Goal: Navigation & Orientation: Find specific page/section

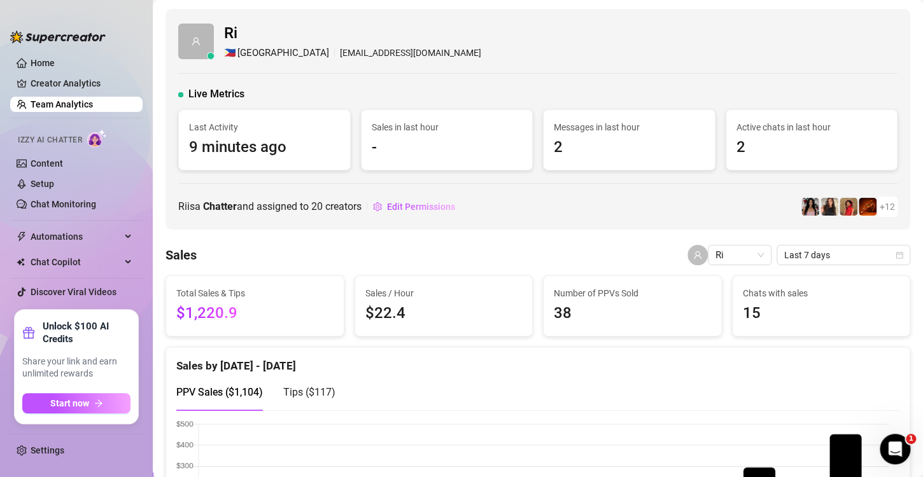
scroll to position [318, 0]
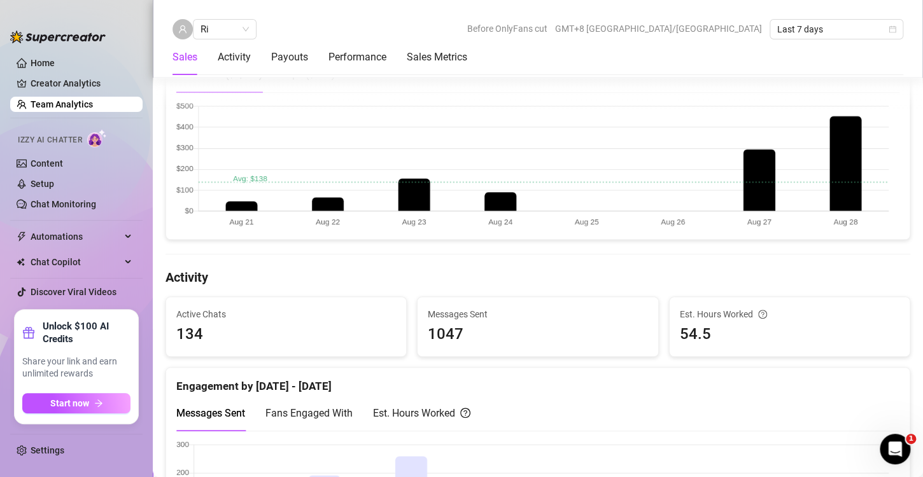
click at [162, 146] on div "Sales by Aug 21 - Aug 28 PPV Sales ( $1,104 ) Tips ( $117 )" at bounding box center [537, 134] width 755 height 211
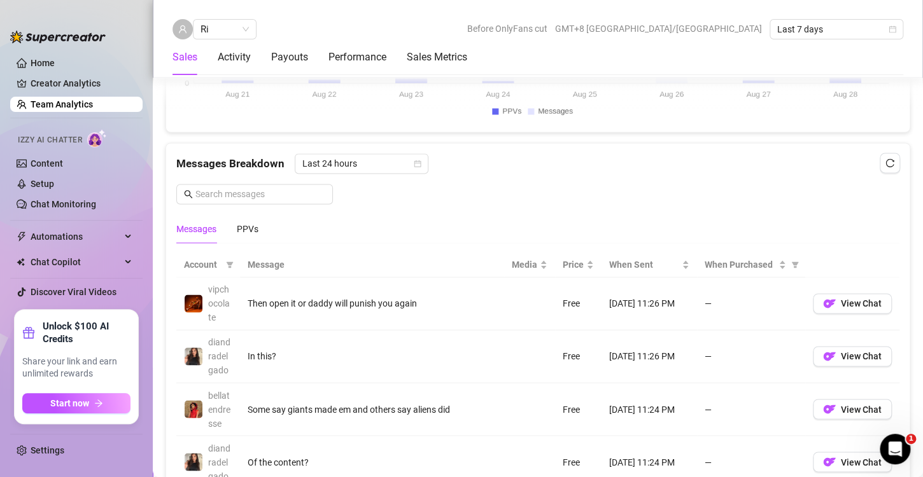
scroll to position [828, 0]
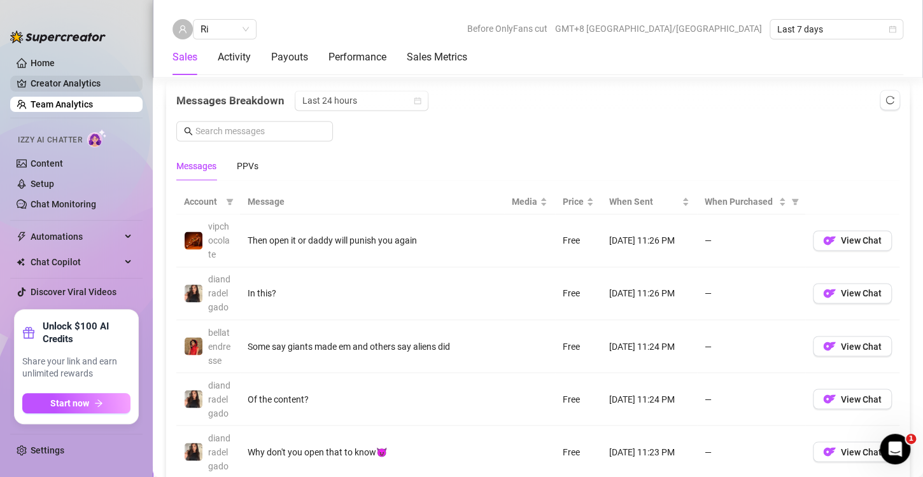
click at [94, 85] on link "Creator Analytics" at bounding box center [82, 83] width 102 height 20
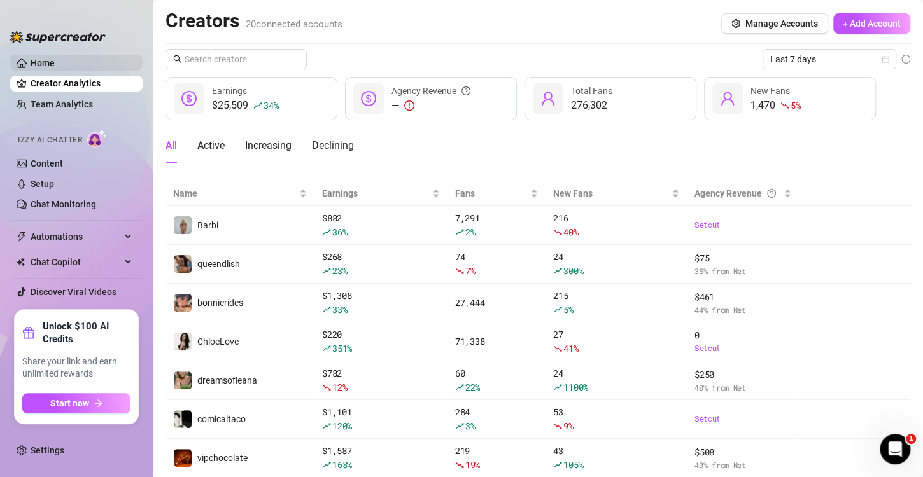
click at [50, 63] on link "Home" at bounding box center [43, 63] width 24 height 10
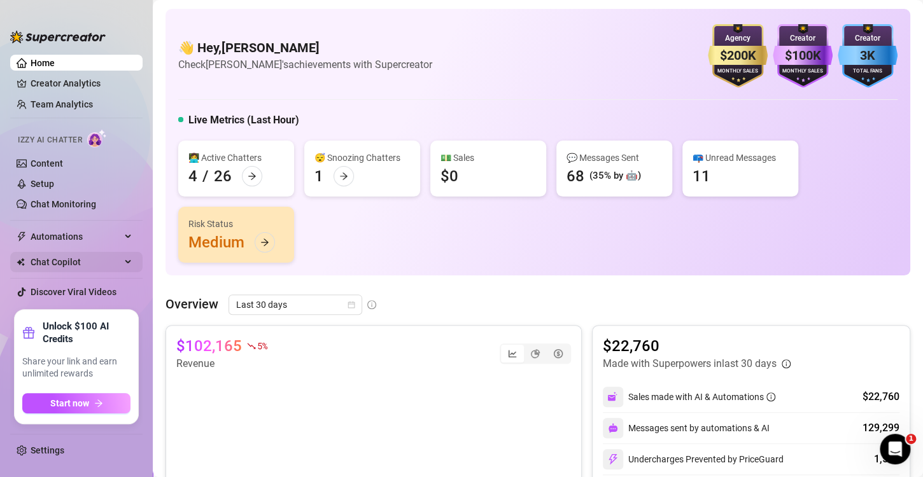
click at [129, 262] on icon at bounding box center [129, 262] width 6 height 0
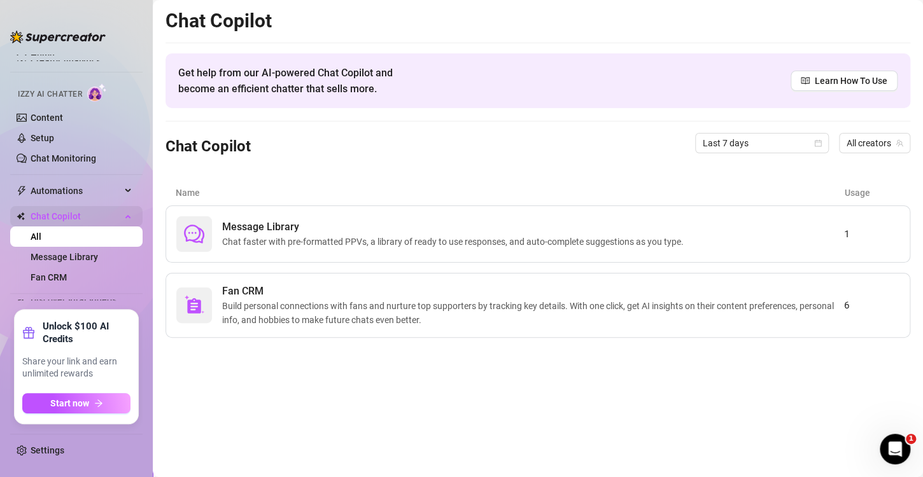
click at [129, 220] on div "Chat Copilot" at bounding box center [76, 216] width 132 height 20
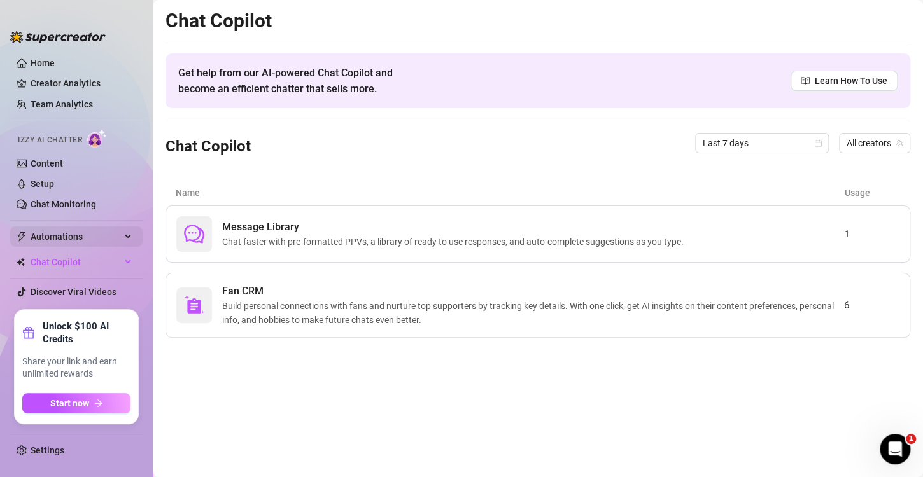
click at [125, 230] on div "Automations" at bounding box center [76, 237] width 132 height 20
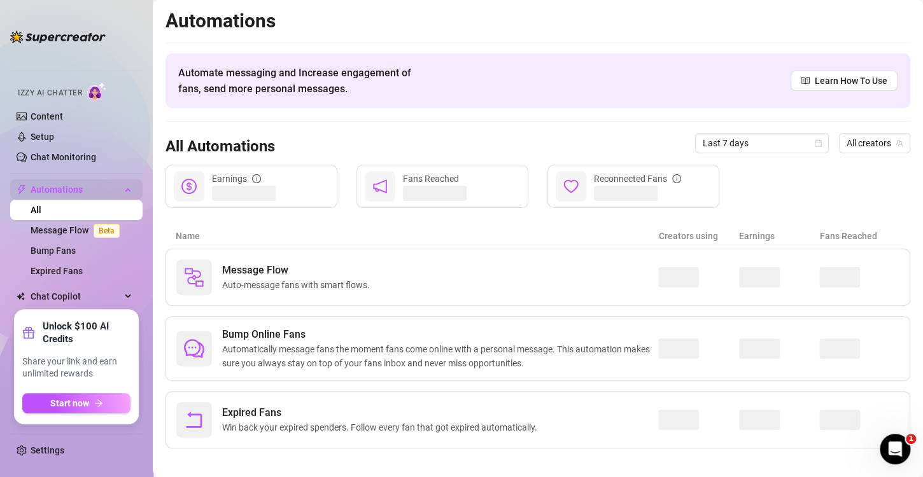
click at [126, 188] on icon at bounding box center [129, 188] width 6 height 0
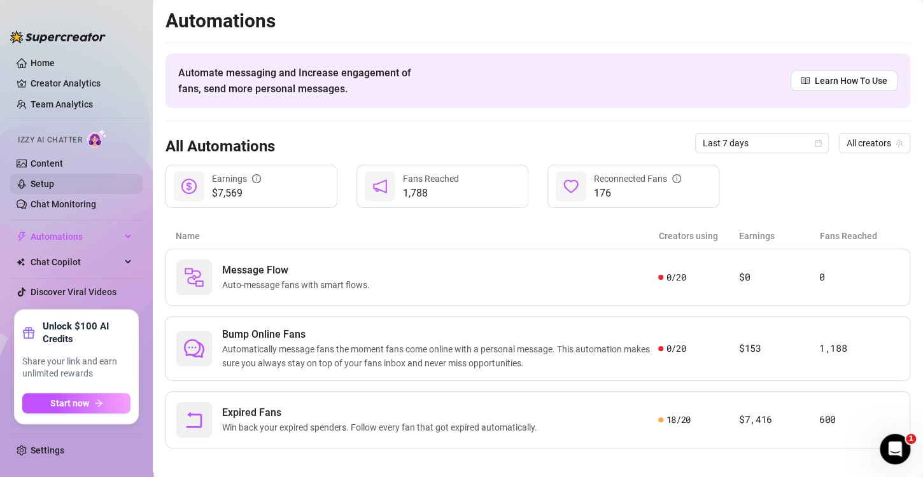
click at [53, 183] on link "Setup" at bounding box center [43, 184] width 24 height 10
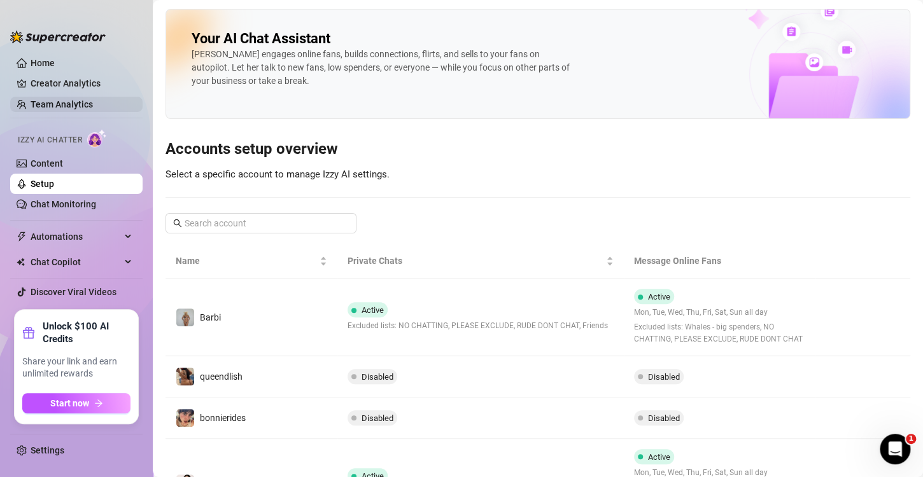
drag, startPoint x: 67, startPoint y: 108, endPoint x: 75, endPoint y: 111, distance: 8.5
click at [68, 108] on link "Team Analytics" at bounding box center [62, 104] width 62 height 10
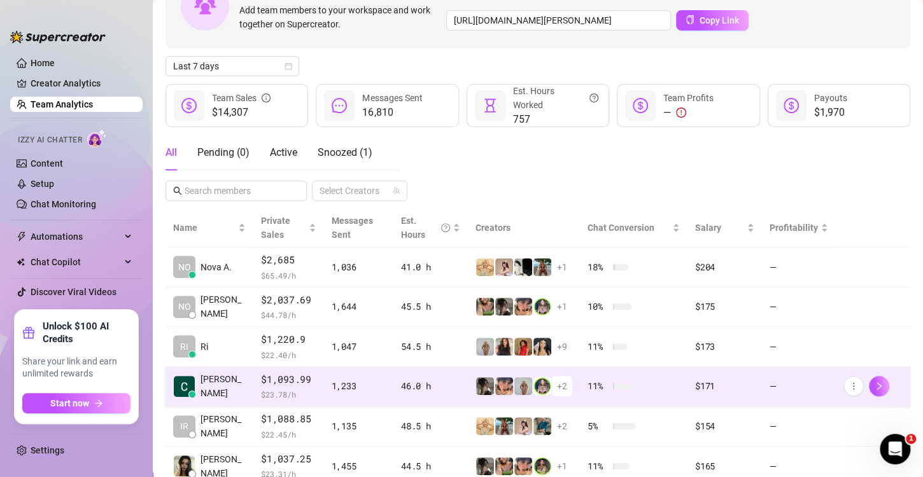
scroll to position [127, 0]
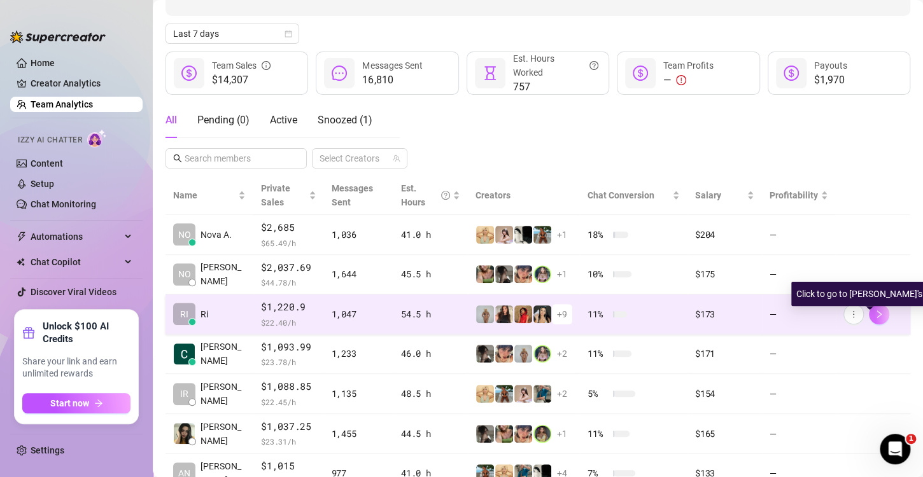
click at [875, 315] on icon "right" at bounding box center [879, 314] width 9 height 9
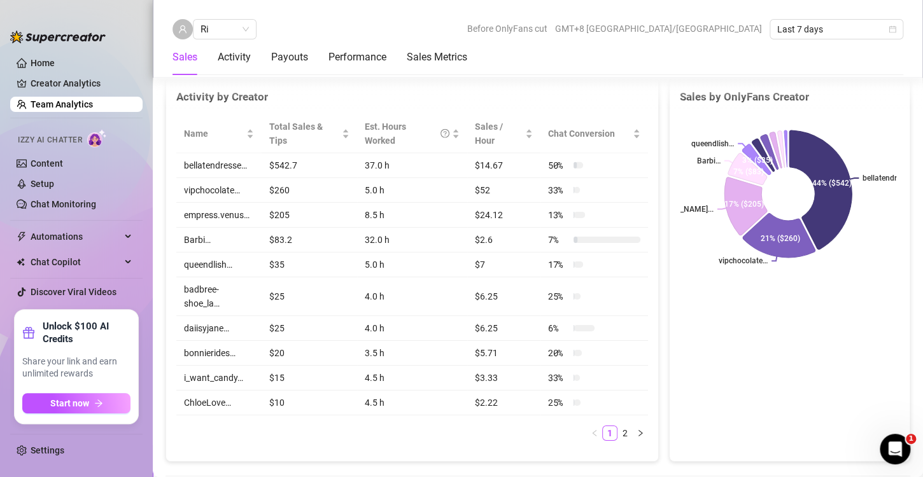
scroll to position [1846, 0]
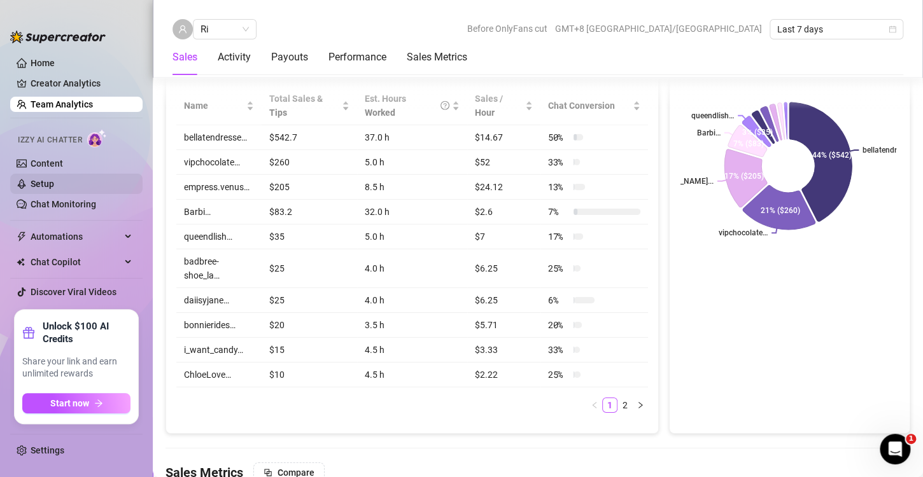
click at [54, 179] on link "Setup" at bounding box center [43, 184] width 24 height 10
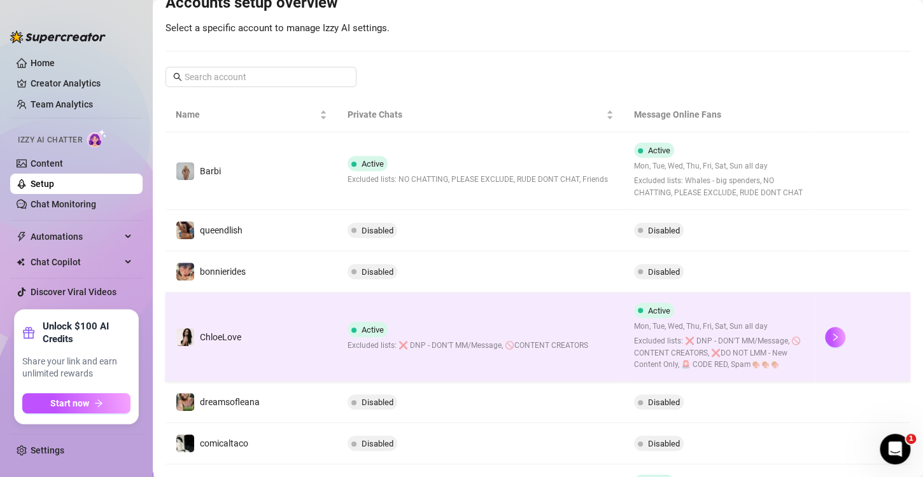
scroll to position [191, 0]
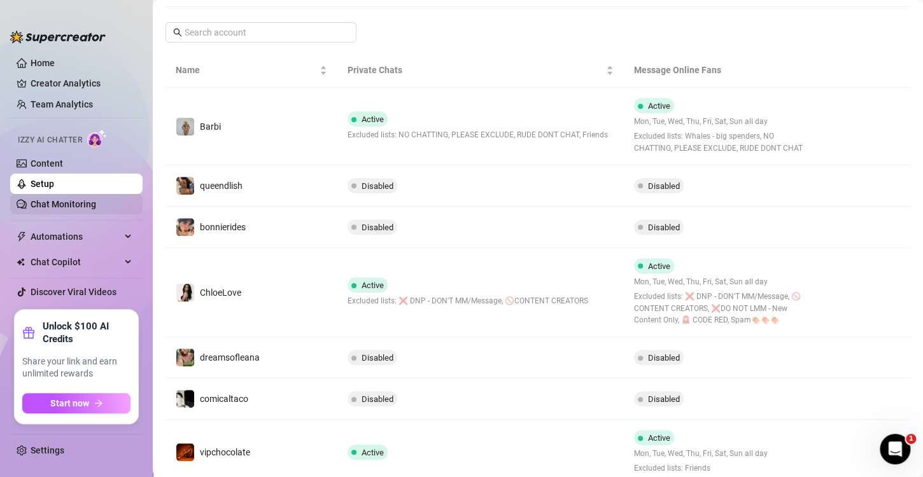
click at [96, 206] on link "Chat Monitoring" at bounding box center [64, 204] width 66 height 10
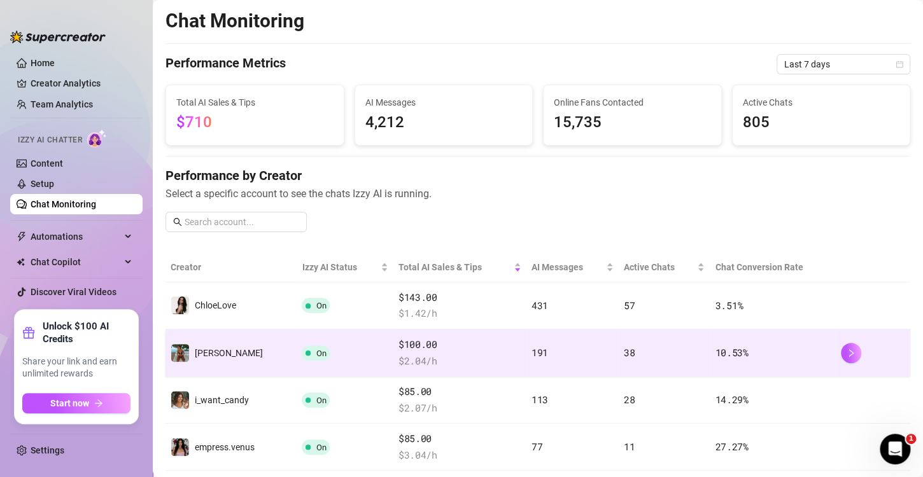
scroll to position [127, 0]
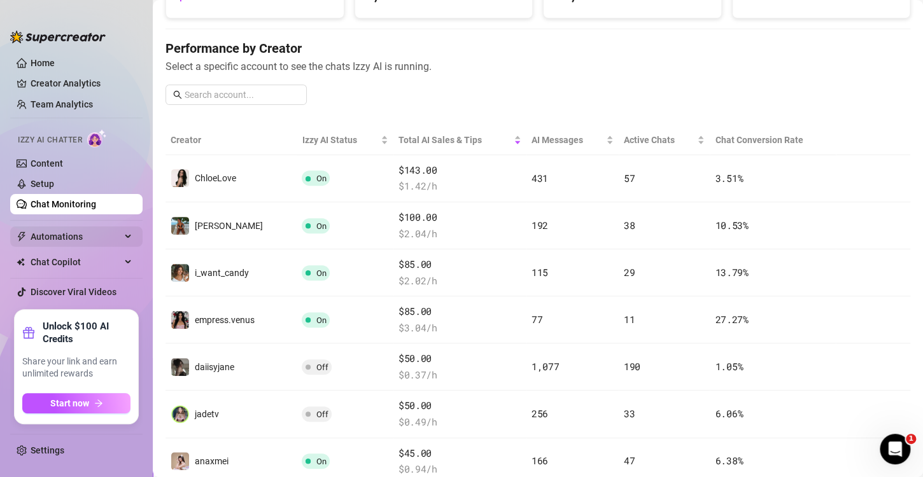
click at [129, 237] on div "Automations" at bounding box center [76, 237] width 132 height 20
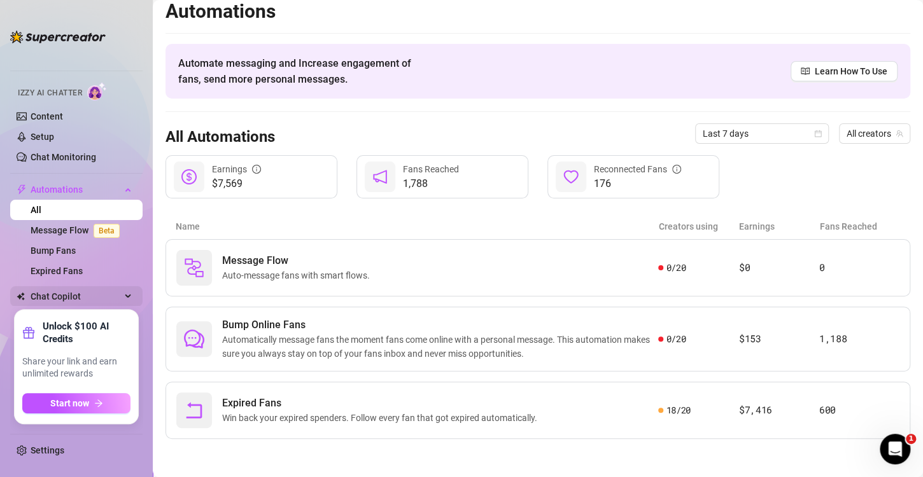
scroll to position [8, 0]
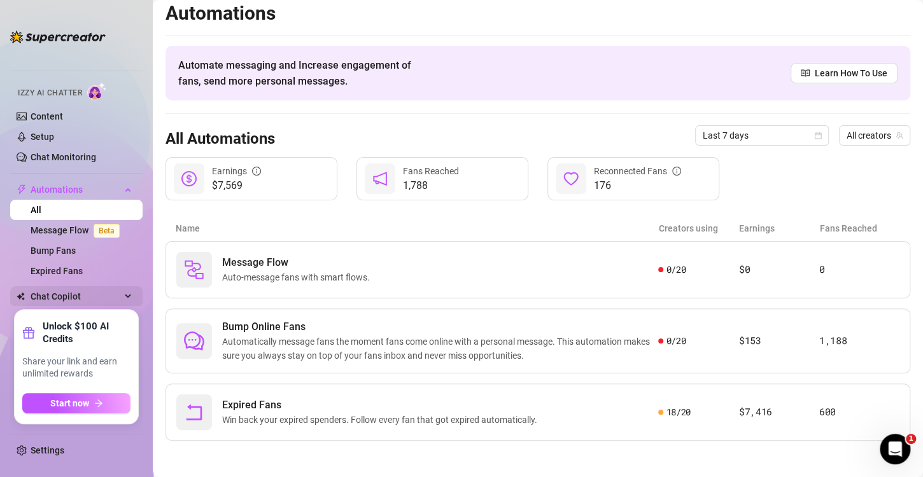
click at [119, 289] on div "Chat Copilot" at bounding box center [76, 296] width 132 height 20
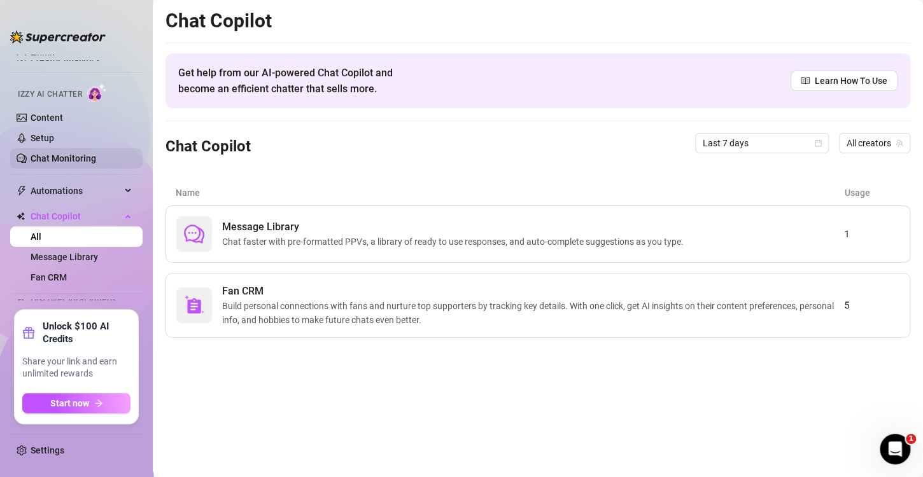
click at [68, 159] on link "Chat Monitoring" at bounding box center [64, 158] width 66 height 10
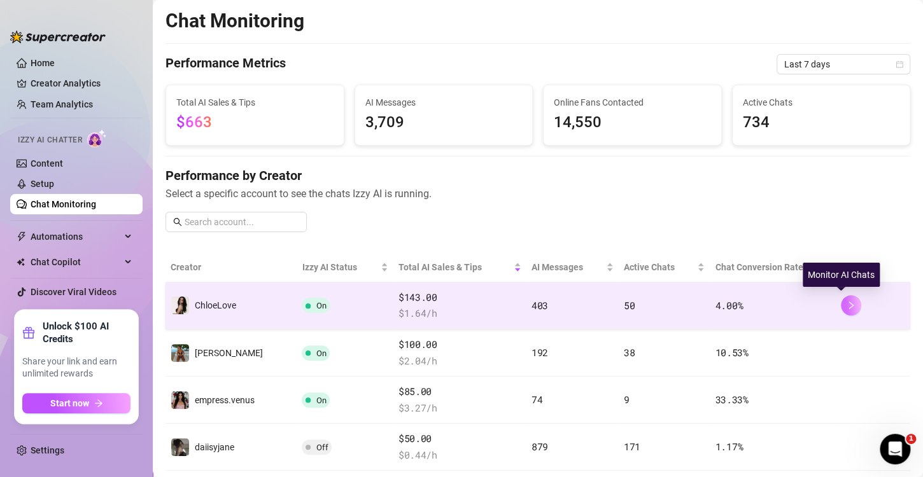
click at [847, 311] on button "button" at bounding box center [851, 305] width 20 height 20
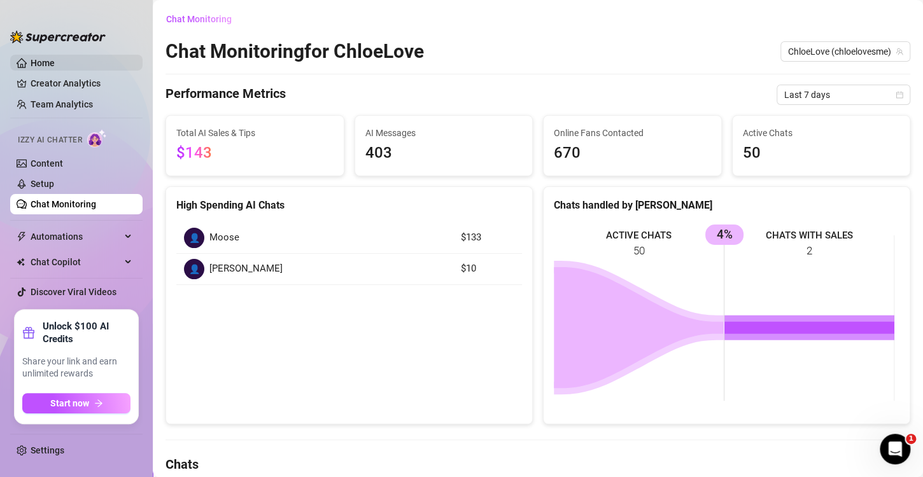
click at [48, 66] on link "Home" at bounding box center [43, 63] width 24 height 10
